Goal: Check status: Check status

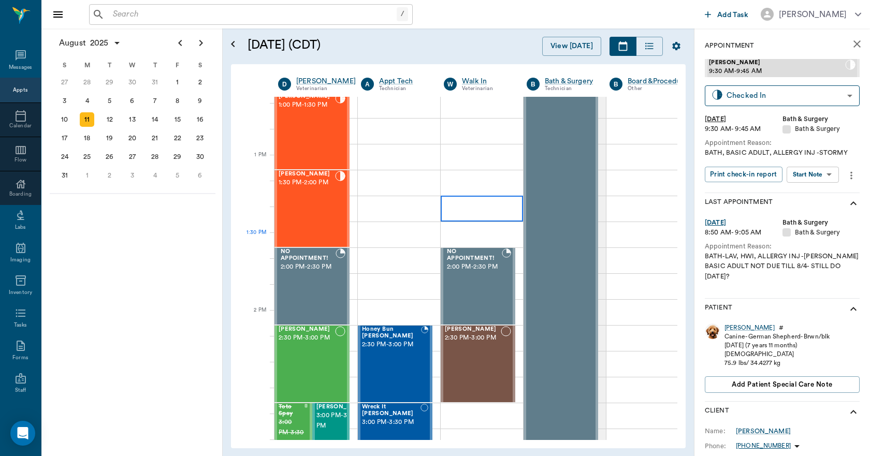
scroll to position [828, 0]
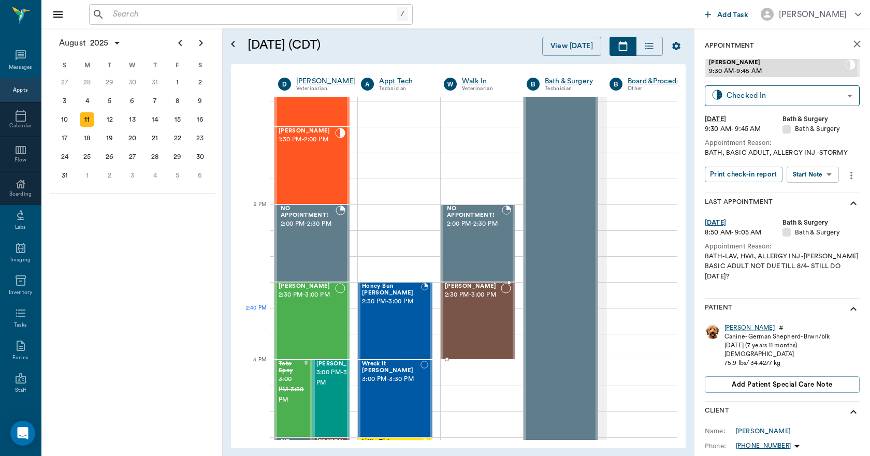
click at [481, 310] on div "[PERSON_NAME] 2:30 PM - 3:00 PM" at bounding box center [473, 321] width 56 height 76
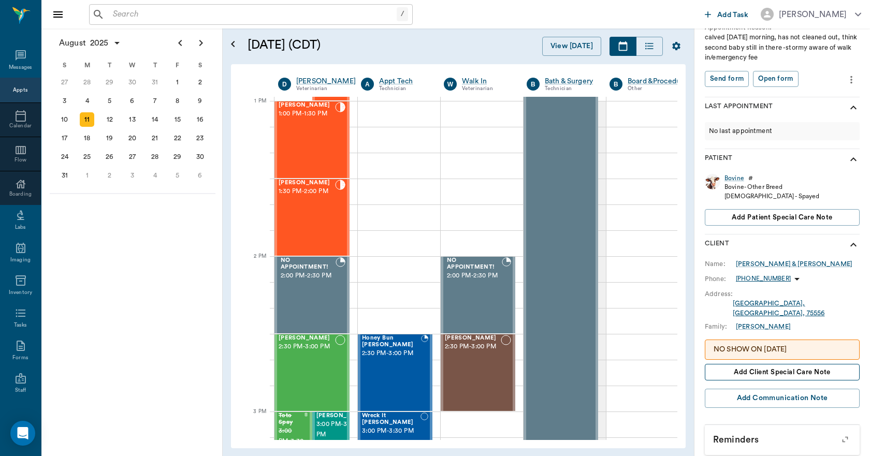
scroll to position [64, 0]
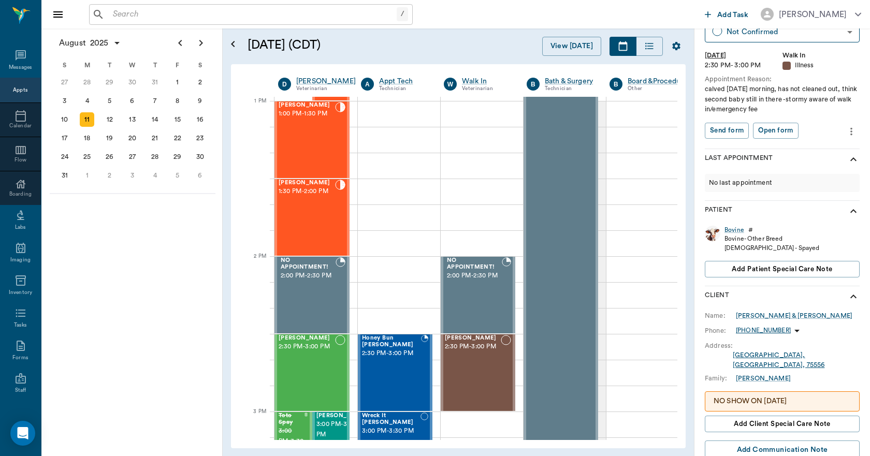
drag, startPoint x: 759, startPoint y: 314, endPoint x: 757, endPoint y: 319, distance: 5.6
click at [760, 315] on div "[PERSON_NAME] & [PERSON_NAME]" at bounding box center [793, 315] width 116 height 9
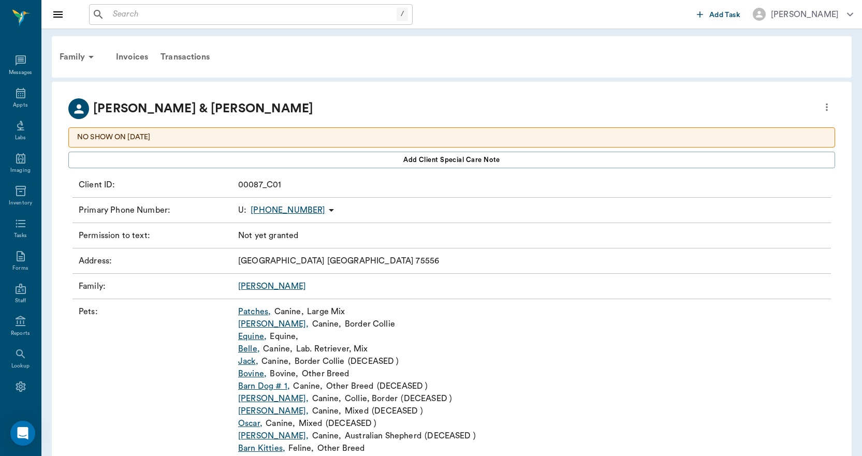
click at [325, 211] on icon at bounding box center [331, 210] width 12 height 12
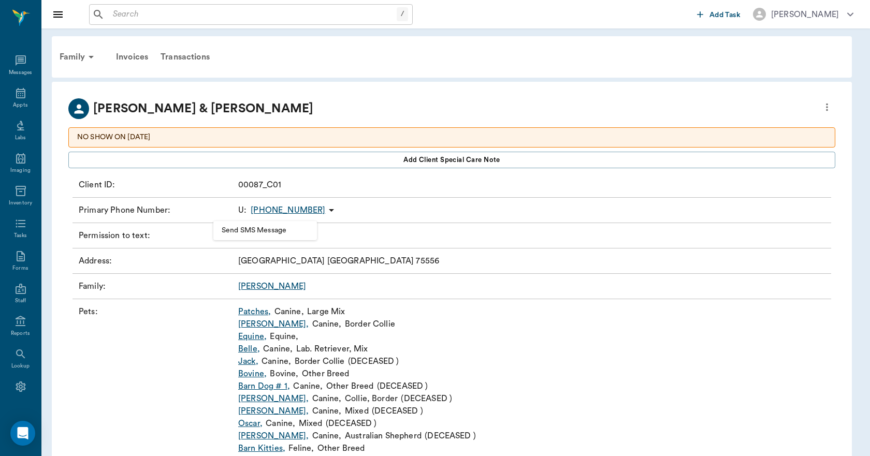
click at [346, 201] on div at bounding box center [435, 228] width 870 height 456
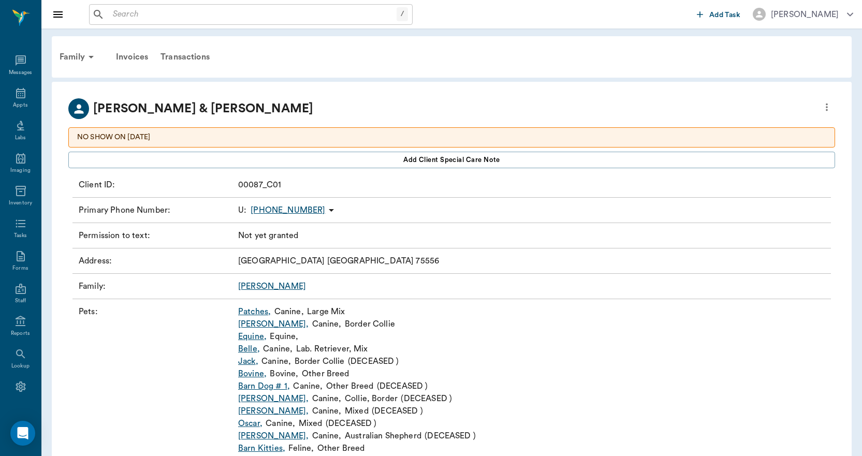
click at [70, 55] on div "Family" at bounding box center [78, 57] width 50 height 25
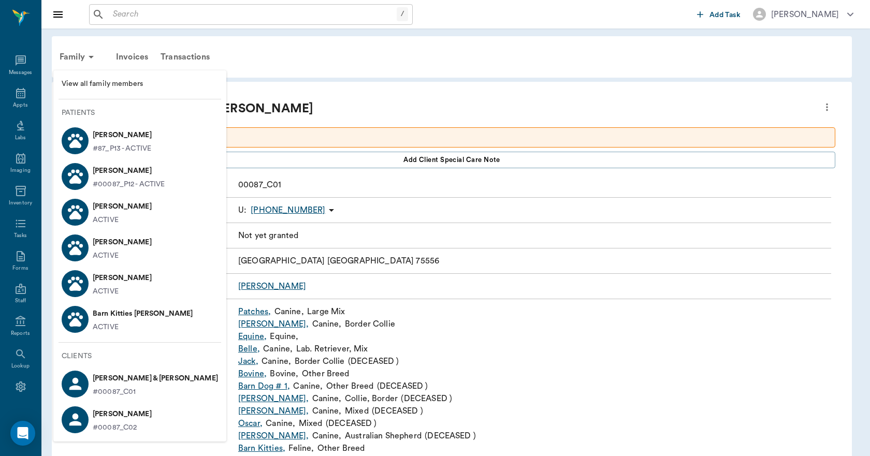
click at [95, 82] on span "View all family members" at bounding box center [140, 84] width 156 height 11
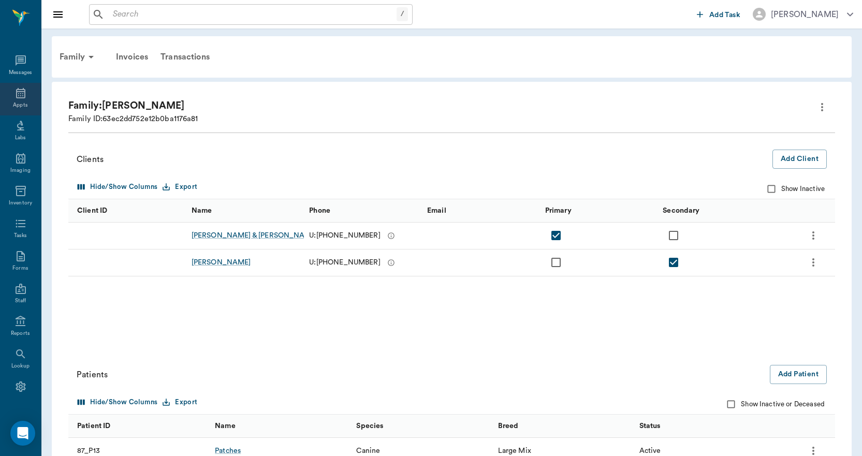
click at [9, 90] on div "Appts" at bounding box center [20, 99] width 41 height 33
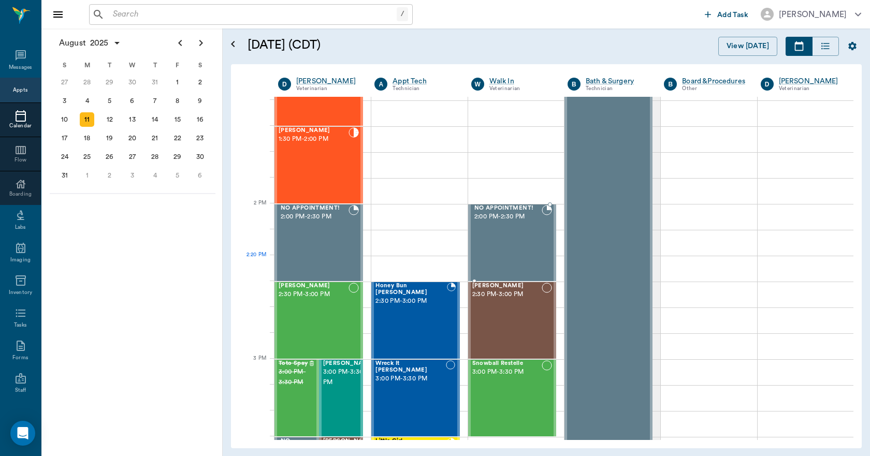
scroll to position [830, 0]
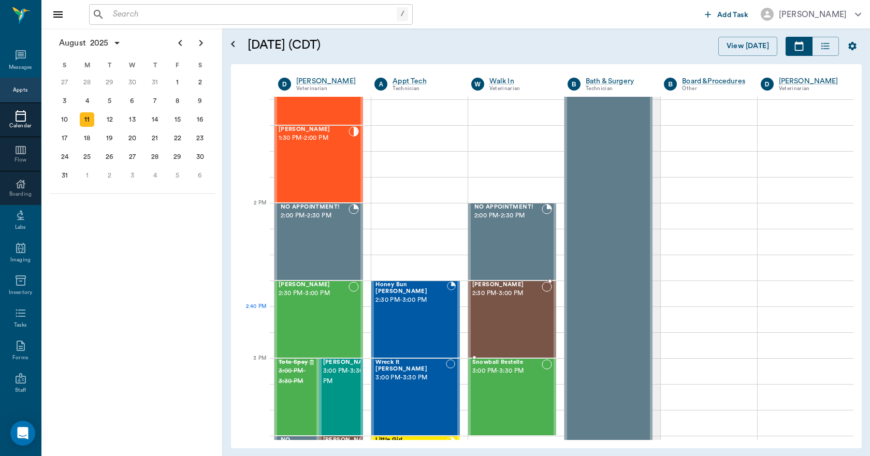
click at [520, 324] on div "[PERSON_NAME] 2:30 PM - 3:00 PM" at bounding box center [506, 320] width 69 height 76
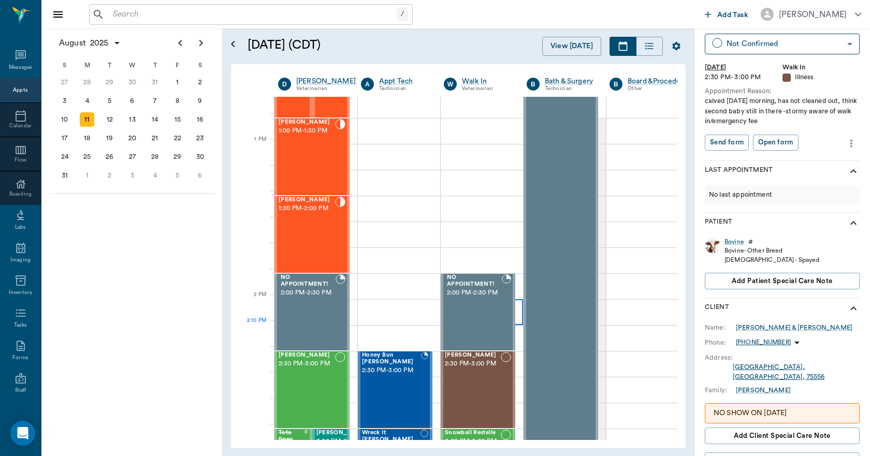
scroll to position [778, 0]
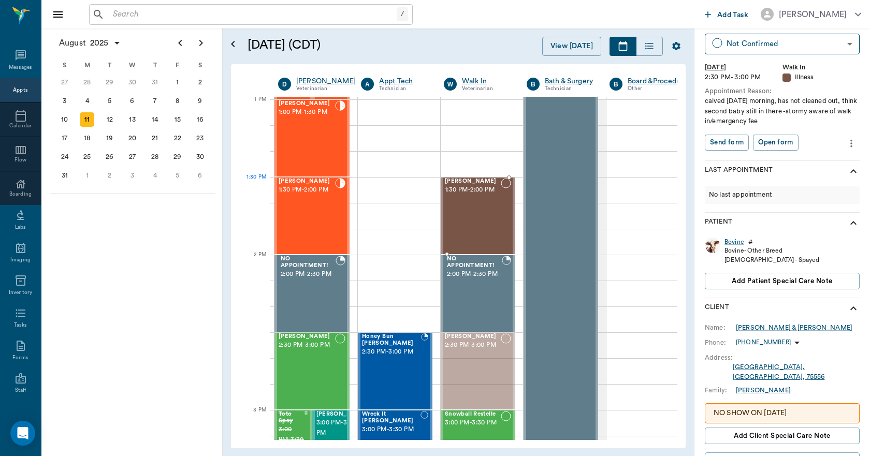
drag, startPoint x: 491, startPoint y: 373, endPoint x: 479, endPoint y: 224, distance: 150.1
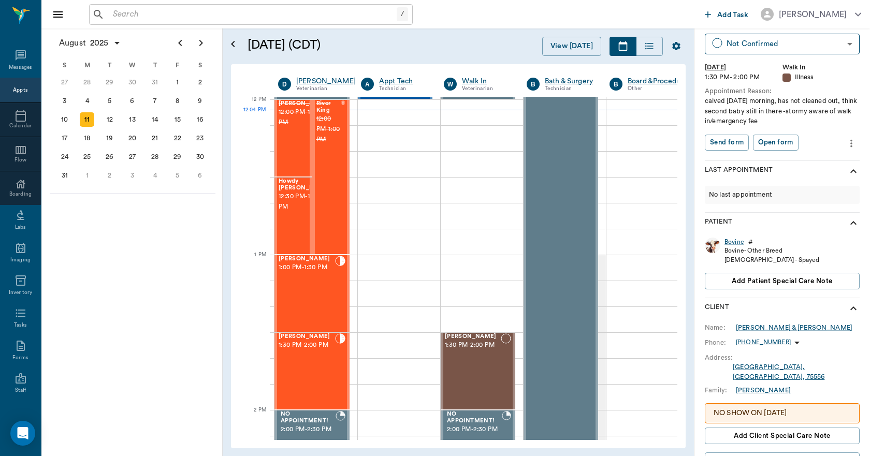
scroll to position [0, 0]
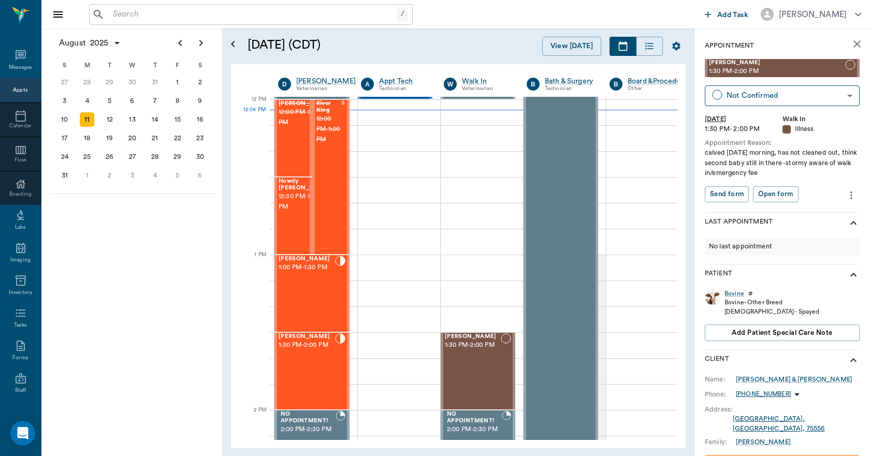
click at [850, 46] on icon "close" at bounding box center [856, 44] width 12 height 12
